Goal: Task Accomplishment & Management: Complete application form

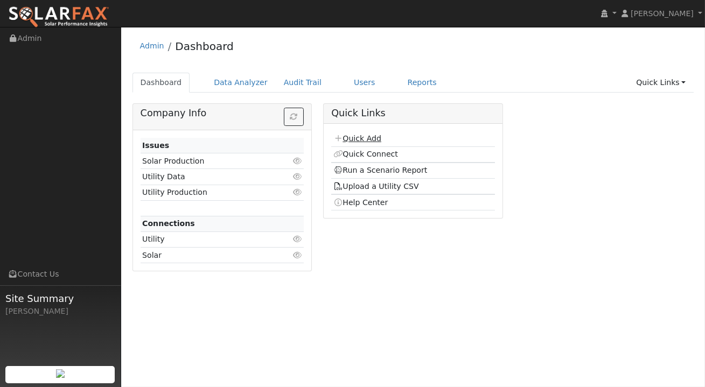
click at [359, 138] on link "Quick Add" at bounding box center [357, 138] width 48 height 9
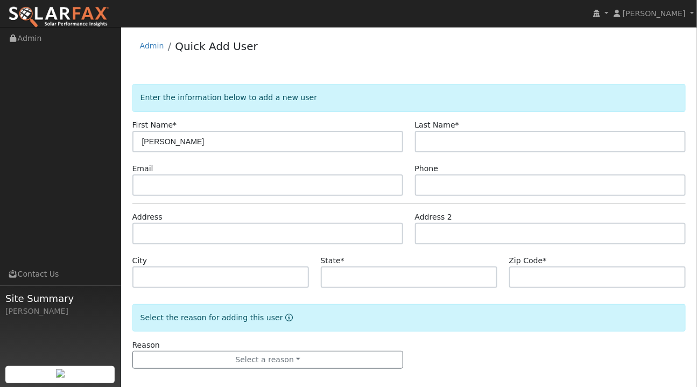
type input "Eric"
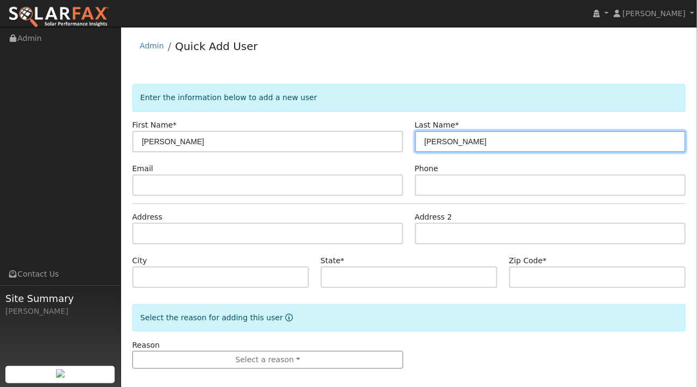
type input "Doelling"
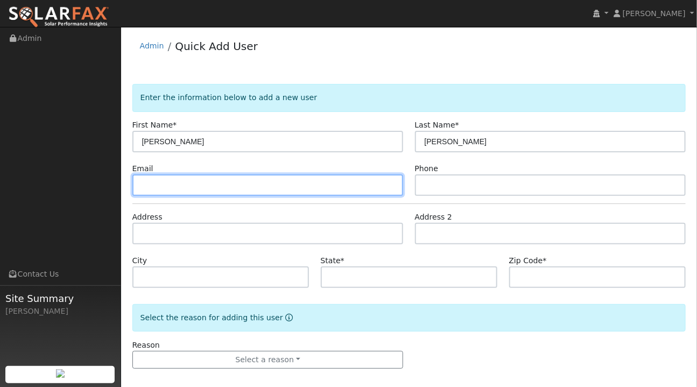
click at [148, 181] on input "text" at bounding box center [267, 185] width 271 height 22
paste input "[EMAIL_ADDRESS][DOMAIN_NAME]"
type input "[EMAIL_ADDRESS][DOMAIN_NAME]"
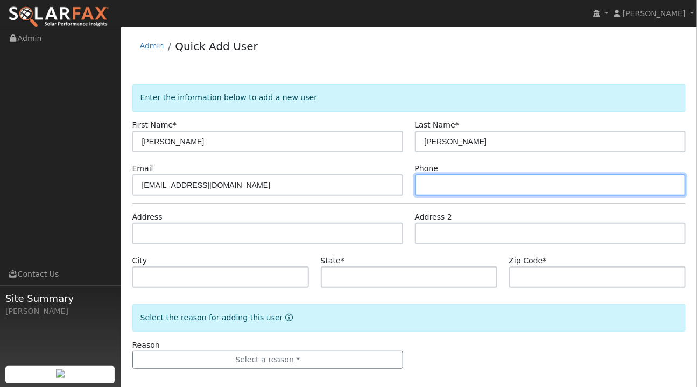
click at [436, 184] on input "text" at bounding box center [550, 185] width 271 height 22
paste input "(408) 569-2480"
type input "(408) 569-2480"
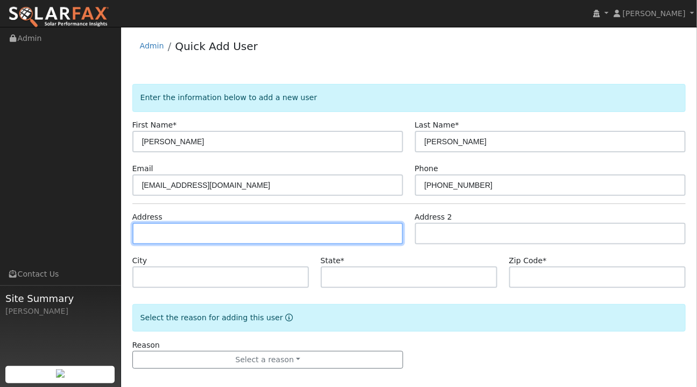
click at [148, 232] on input "text" at bounding box center [267, 234] width 271 height 22
paste input "2755 Lupine Canyon Road, Avila Beach, CA, USA"
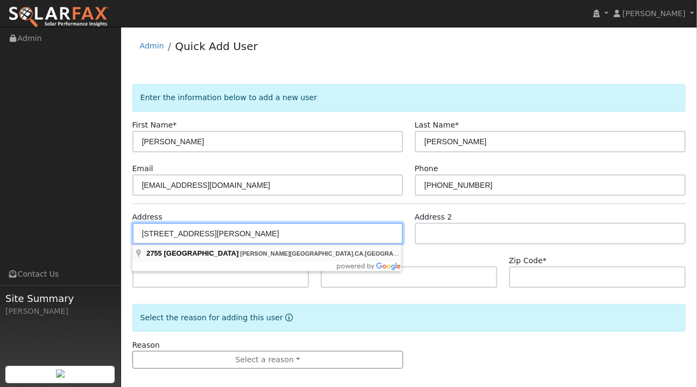
type input "2755 Lupine Canyon Road"
type input "Avila Beach"
type input "CA"
type input "93424"
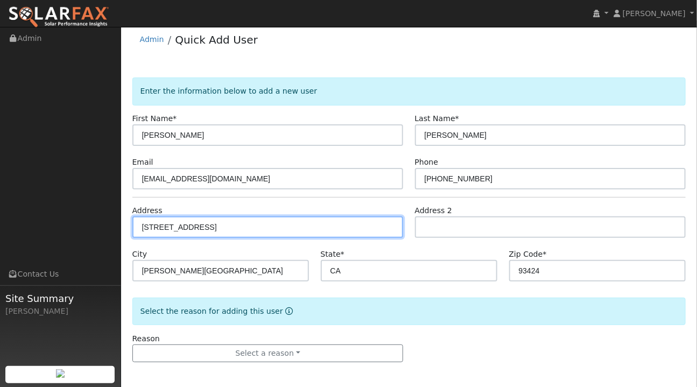
scroll to position [8, 0]
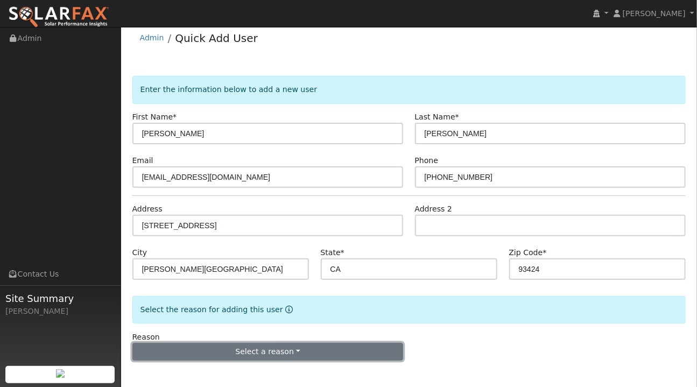
click at [277, 353] on button "Select a reason" at bounding box center [267, 352] width 271 height 18
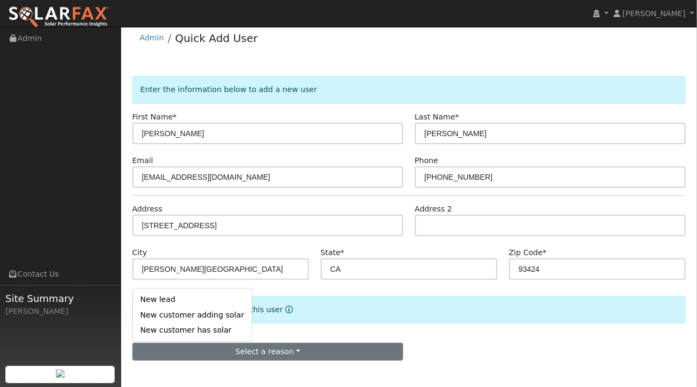
click at [178, 297] on link "New lead" at bounding box center [192, 299] width 119 height 15
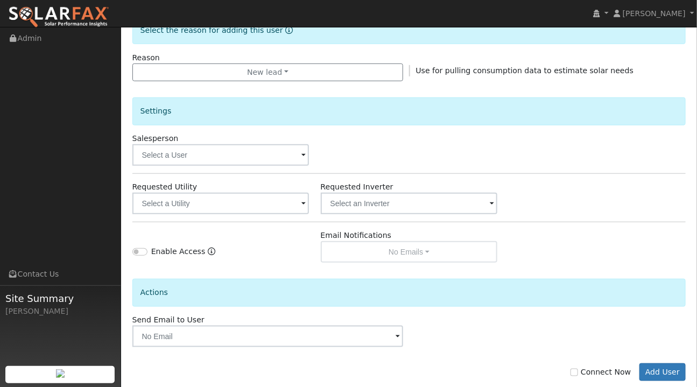
scroll to position [308, 0]
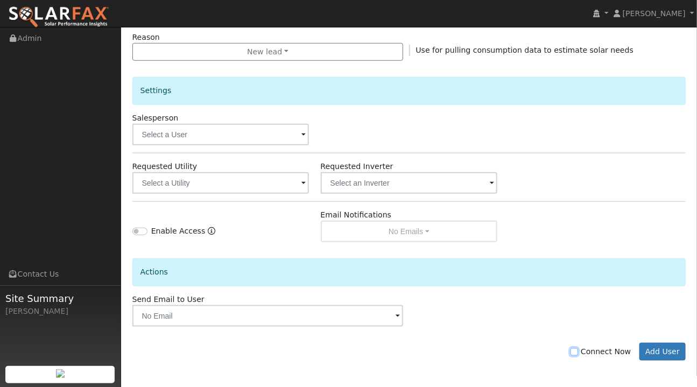
click at [578, 348] on input "Connect Now" at bounding box center [575, 352] width 8 height 8
checkbox input "true"
click at [668, 354] on button "Add User" at bounding box center [663, 352] width 47 height 18
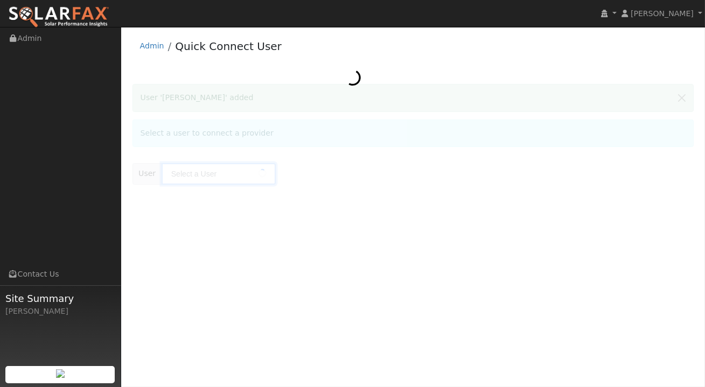
type input "Eric Doelling"
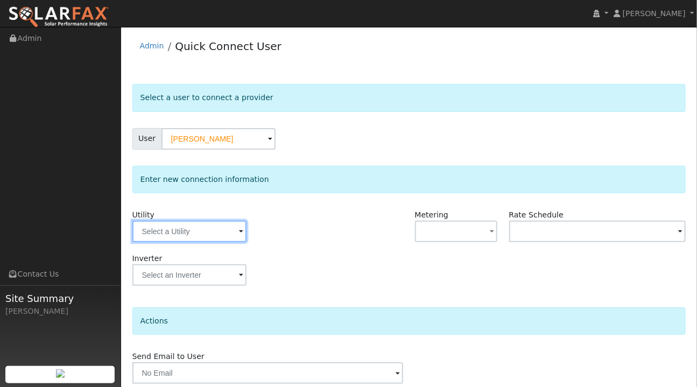
click at [234, 233] on input "text" at bounding box center [189, 232] width 114 height 22
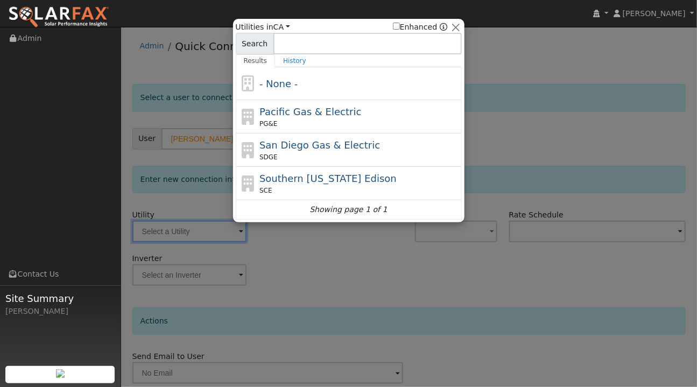
click at [275, 115] on span "Pacific Gas & Electric" at bounding box center [311, 111] width 102 height 11
type input "PG&E"
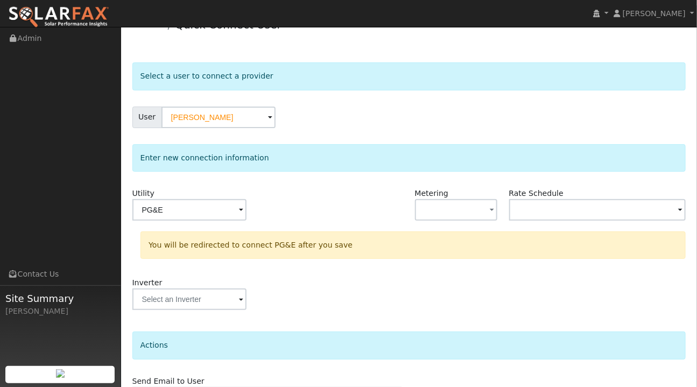
scroll to position [87, 0]
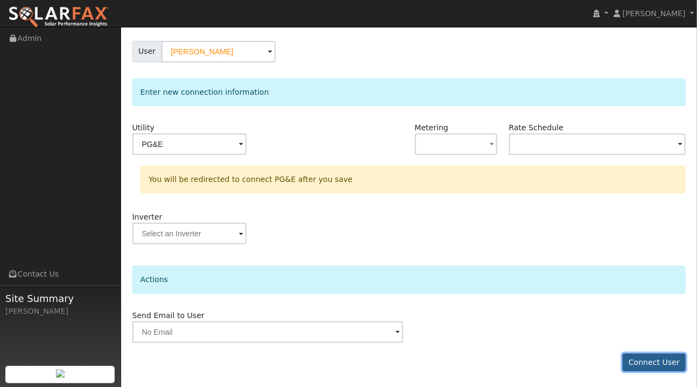
click at [651, 361] on button "Connect User" at bounding box center [655, 363] width 64 height 18
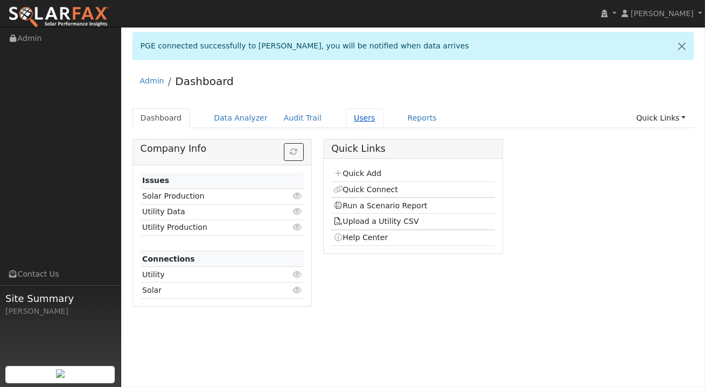
click at [346, 121] on link "Users" at bounding box center [365, 118] width 38 height 20
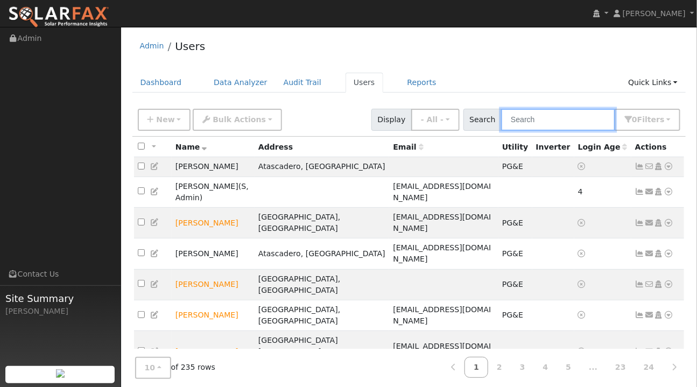
click at [554, 121] on input "text" at bounding box center [558, 120] width 114 height 22
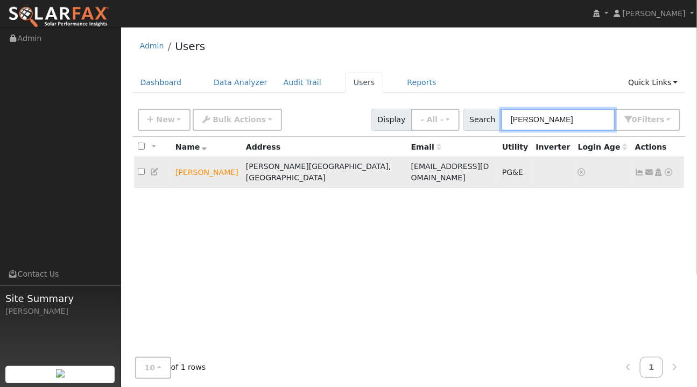
type input "[PERSON_NAME]"
click at [669, 169] on icon at bounding box center [669, 173] width 10 height 8
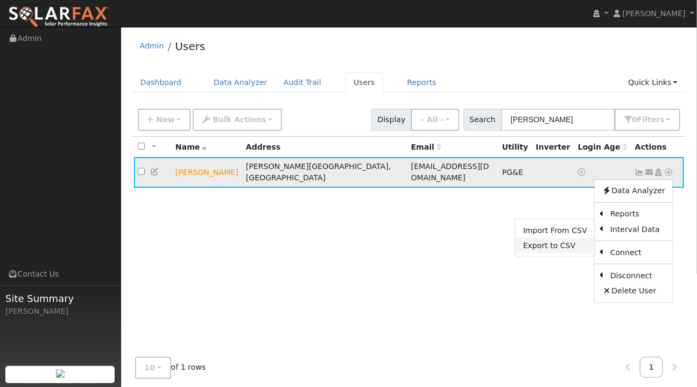
click at [550, 239] on link "Export to CSV" at bounding box center [555, 245] width 79 height 15
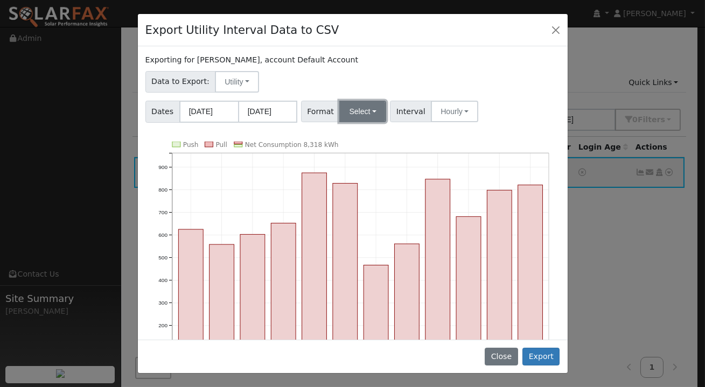
click at [370, 115] on button "Select" at bounding box center [362, 112] width 47 height 22
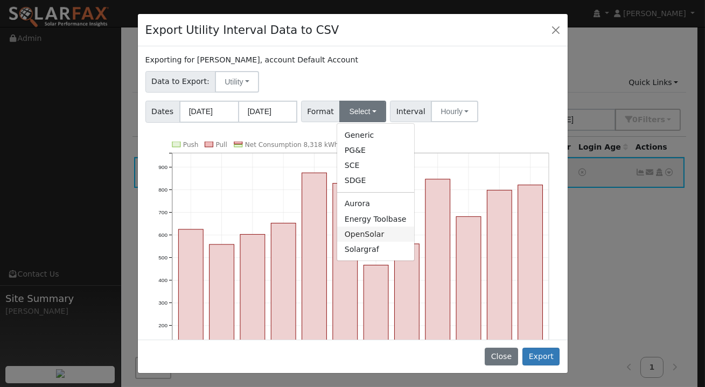
click at [366, 232] on link "OpenSolar" at bounding box center [375, 234] width 77 height 15
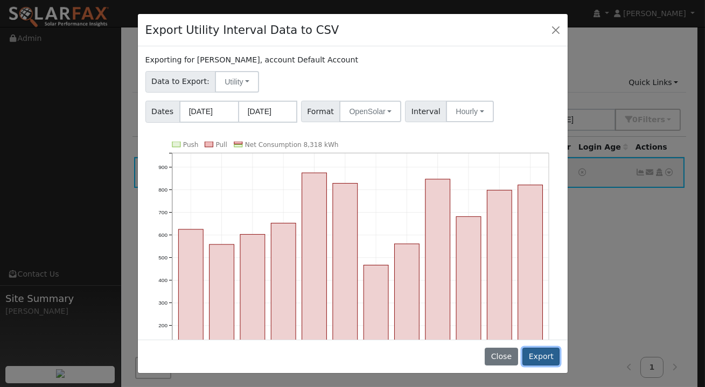
click at [543, 360] on button "Export" at bounding box center [540, 357] width 37 height 18
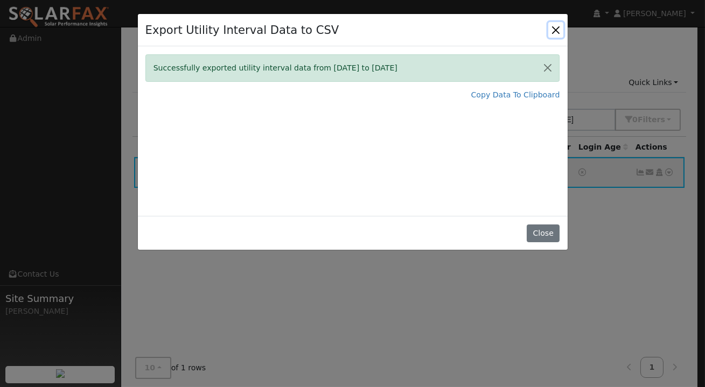
drag, startPoint x: 557, startPoint y: 31, endPoint x: 496, endPoint y: 26, distance: 61.0
click at [557, 31] on button "Close" at bounding box center [555, 29] width 15 height 15
